Goal: Task Accomplishment & Management: Manage account settings

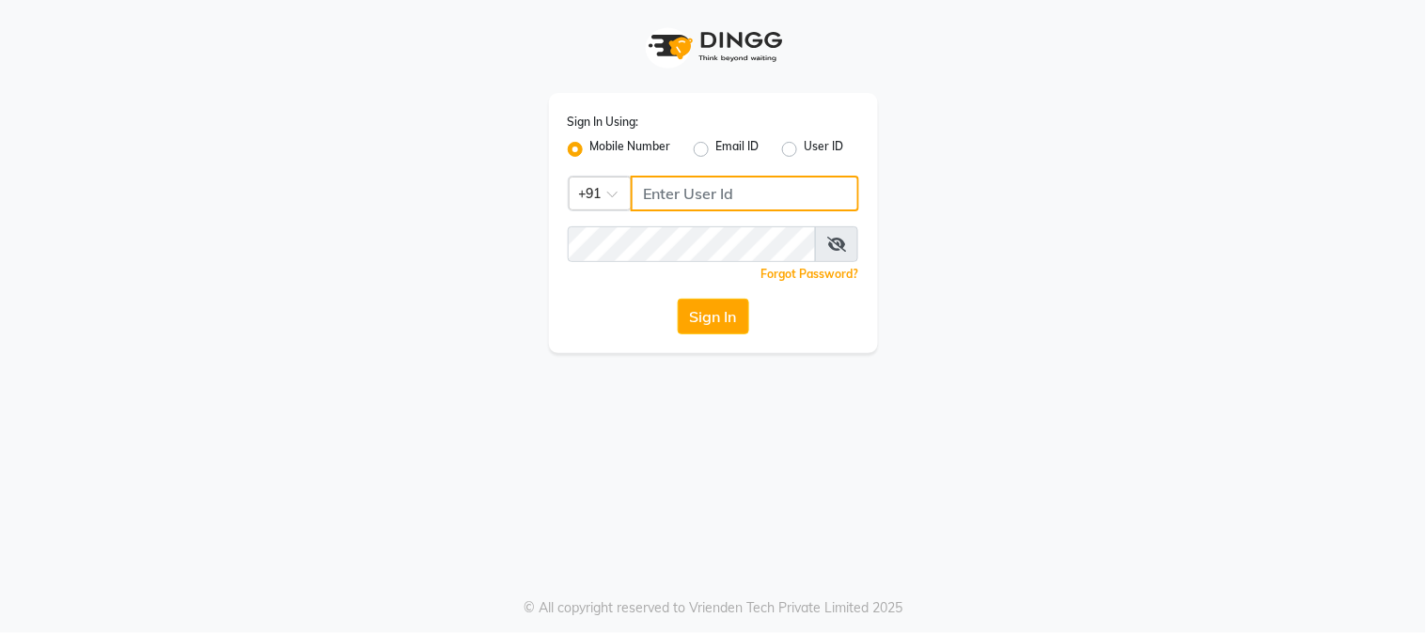
click at [679, 201] on input "Username" at bounding box center [745, 194] width 228 height 36
type input "7900176666"
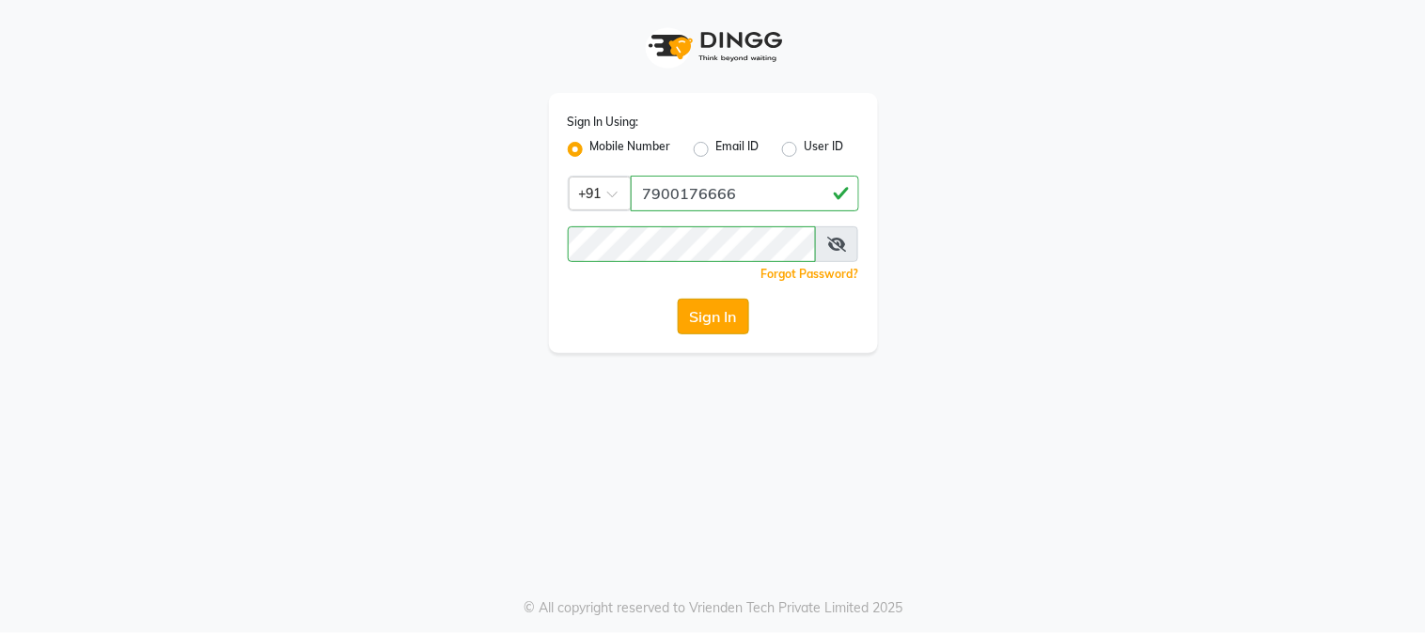
click at [705, 322] on button "Sign In" at bounding box center [713, 317] width 71 height 36
